Goal: Task Accomplishment & Management: Manage account settings

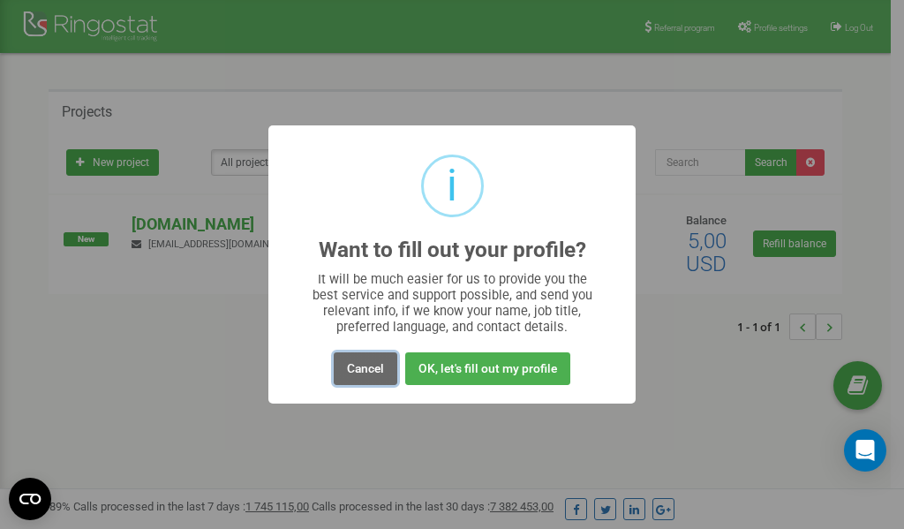
click at [357, 366] on button "Cancel" at bounding box center [366, 368] width 64 height 33
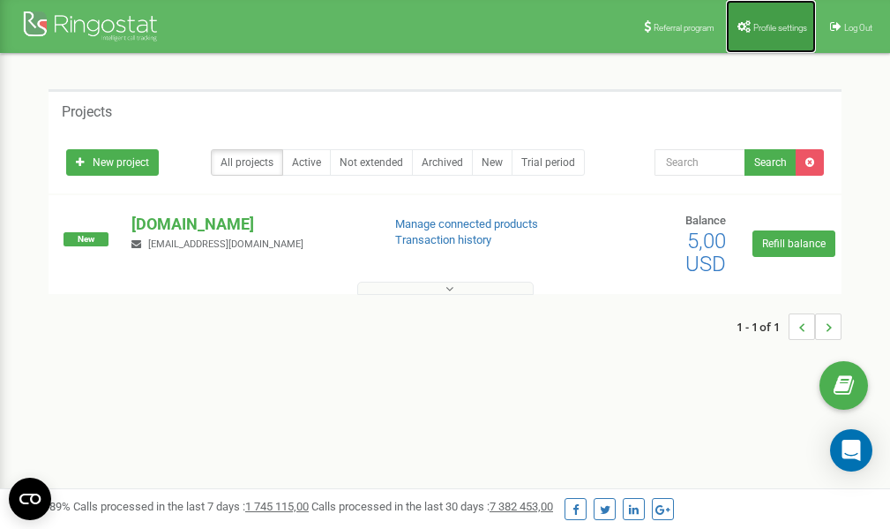
click at [762, 26] on span "Profile settings" at bounding box center [781, 28] width 54 height 10
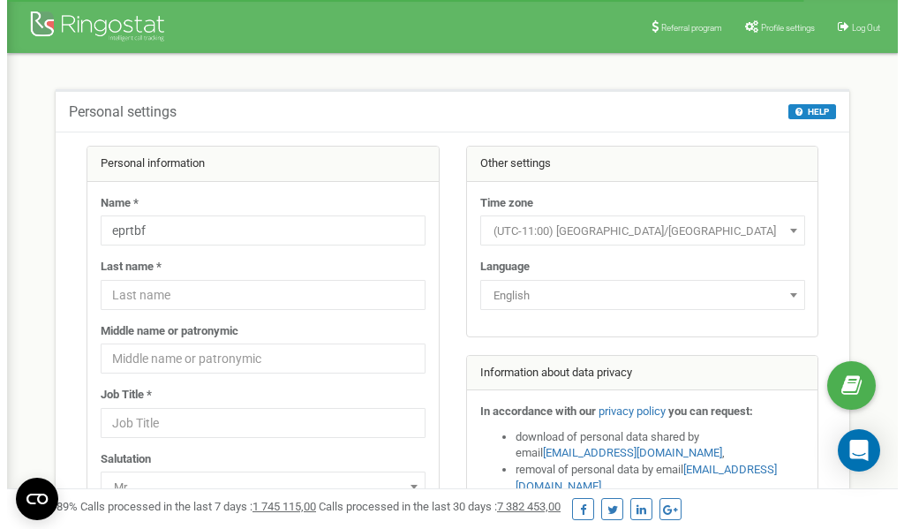
scroll to position [88, 0]
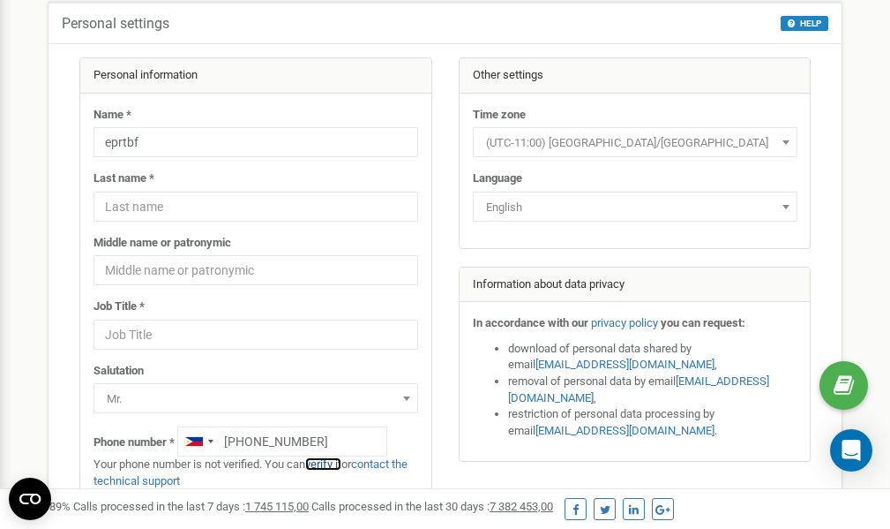
click at [327, 464] on link "verify it" at bounding box center [323, 463] width 36 height 13
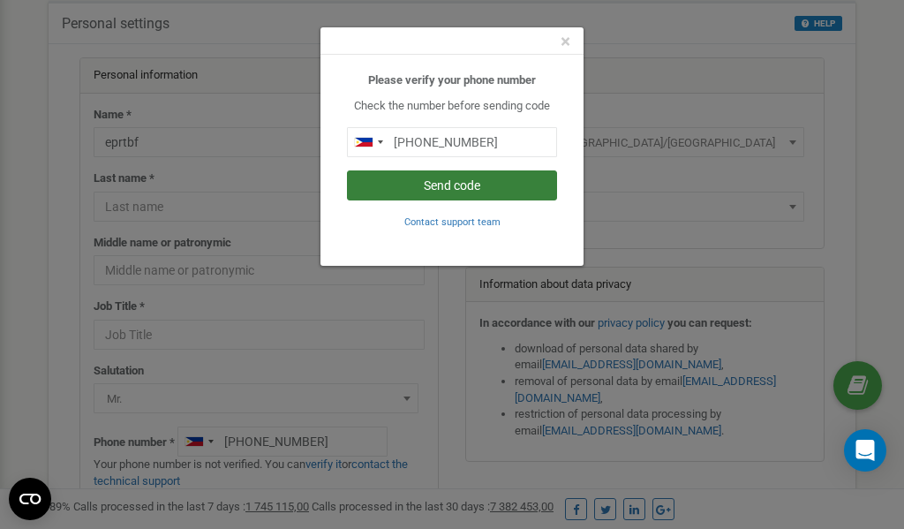
click at [489, 181] on button "Send code" at bounding box center [452, 185] width 210 height 30
